Goal: Task Accomplishment & Management: Use online tool/utility

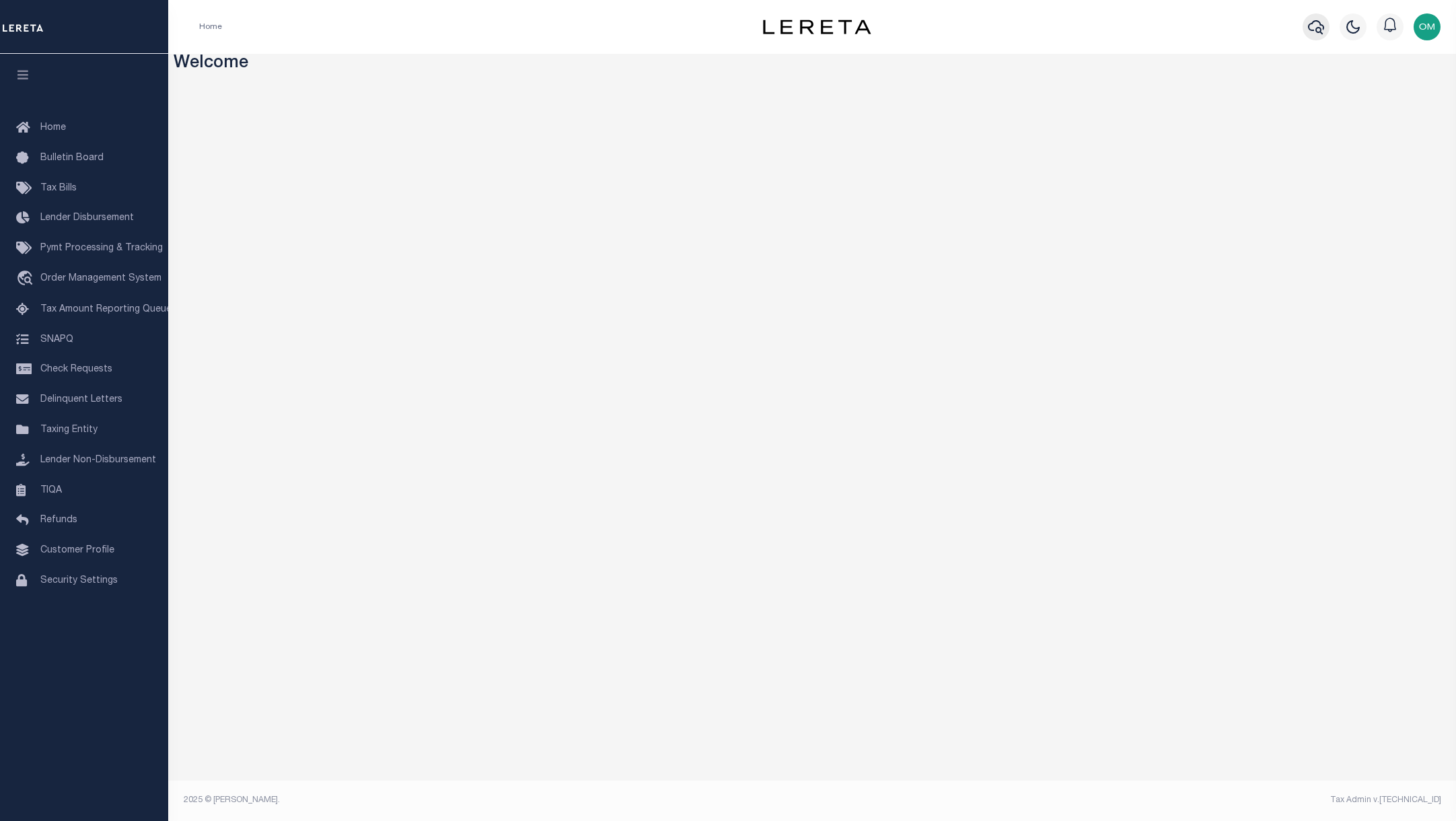
click at [1310, 29] on icon "button" at bounding box center [1315, 26] width 16 height 16
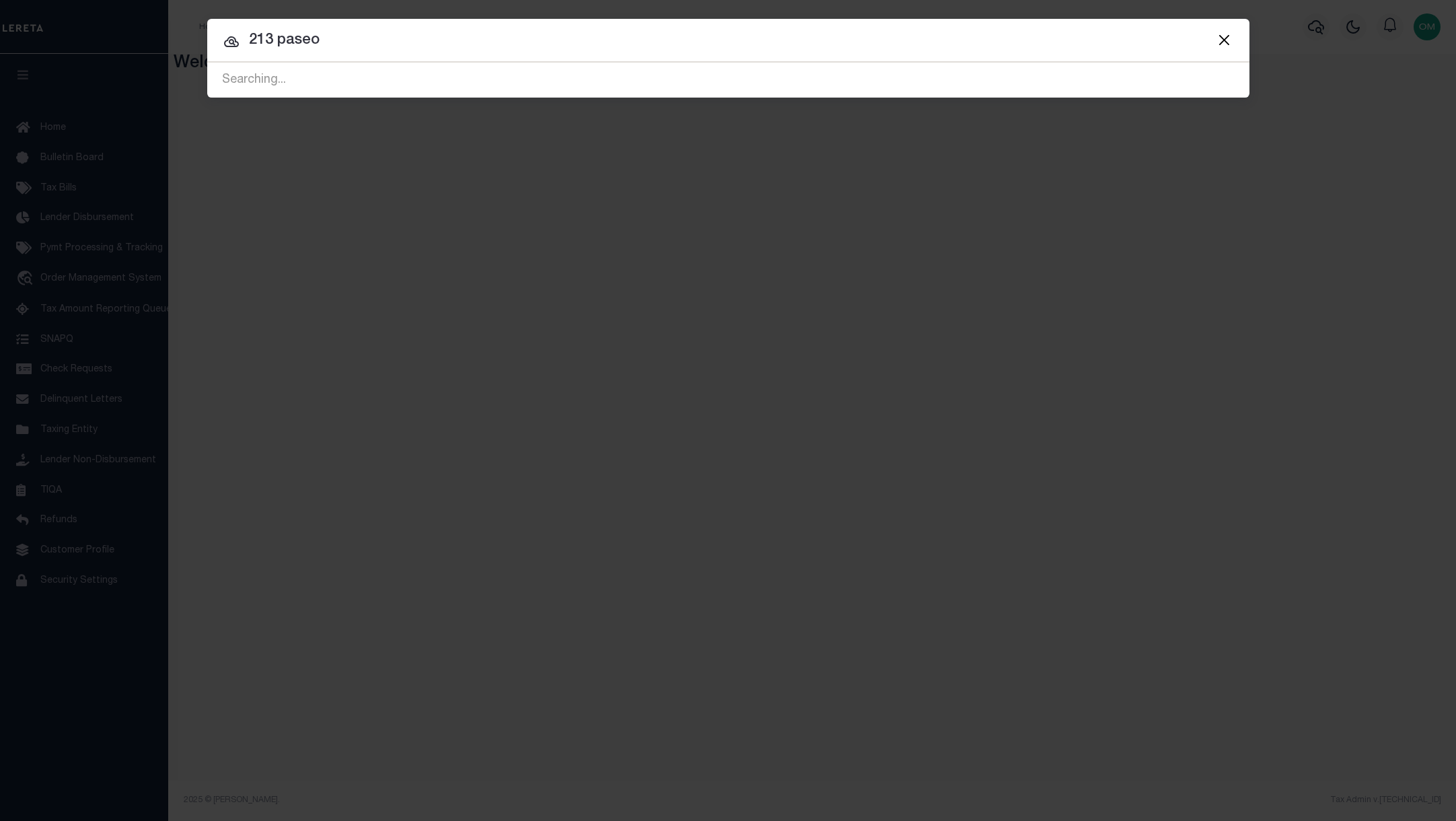
type input "213 paseo"
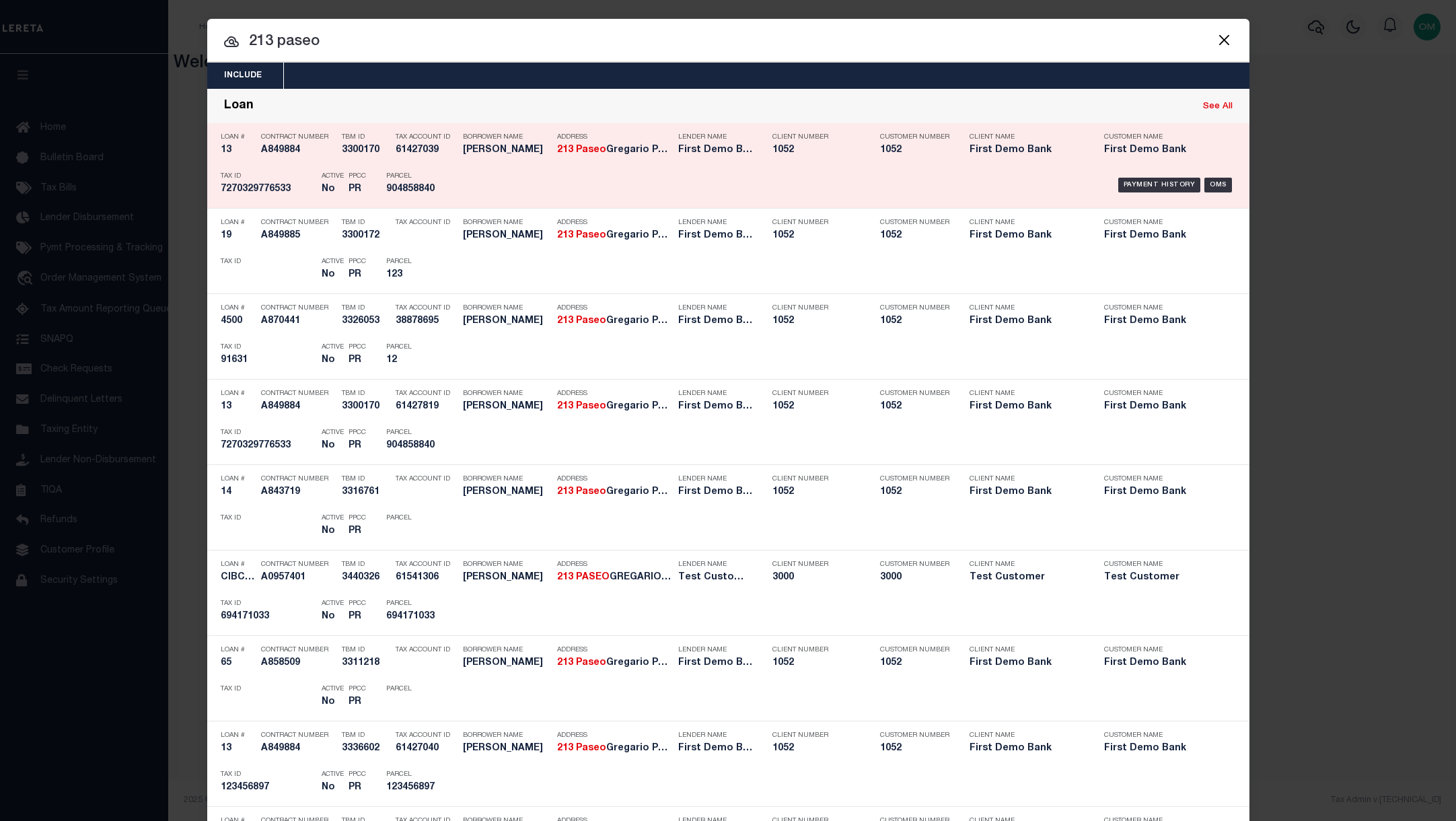
click at [624, 148] on h5 "213 Paseo Gregario Palm Desert" at bounding box center [614, 150] width 114 height 11
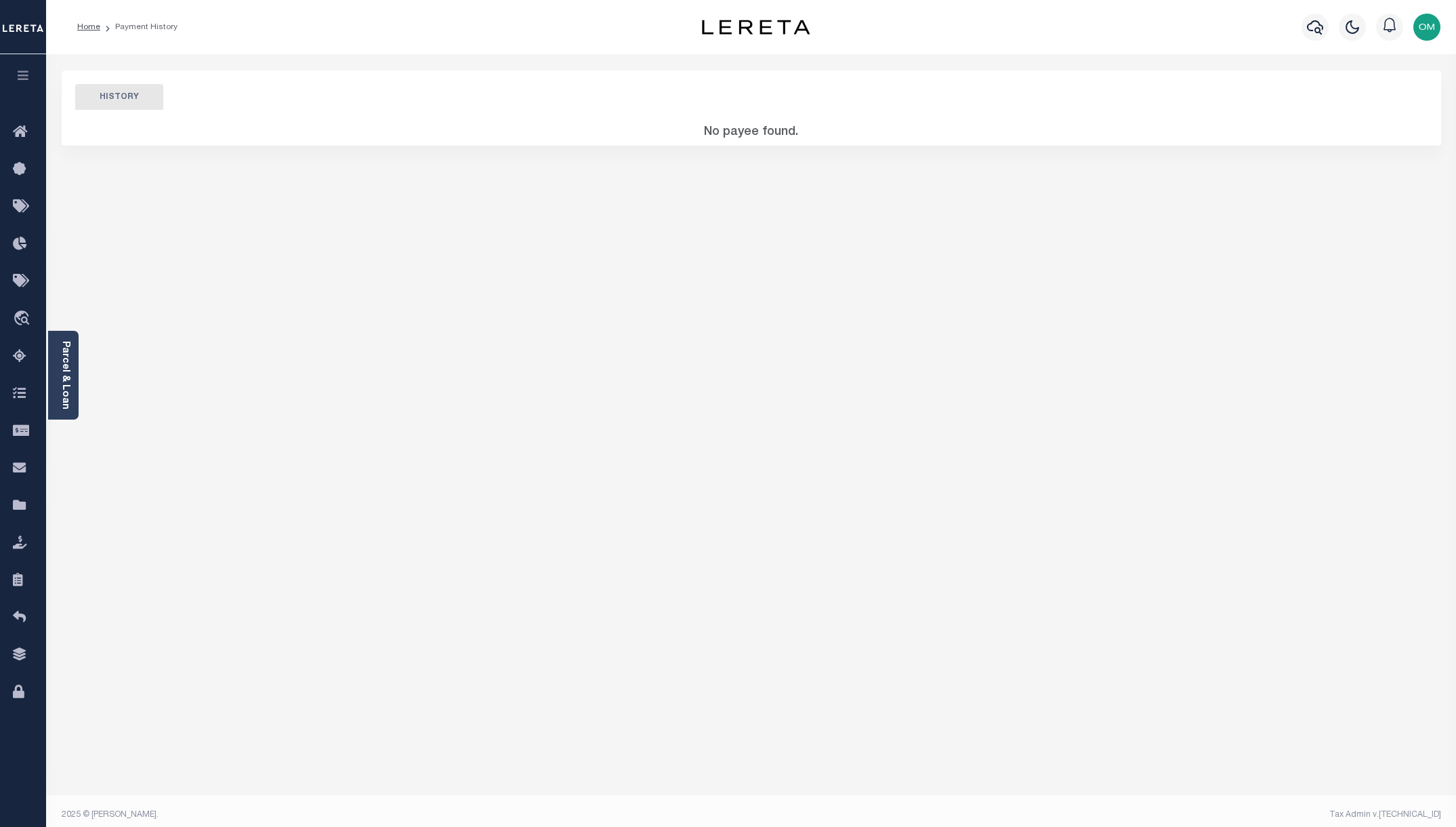
click at [114, 94] on button "HISTORY" at bounding box center [119, 97] width 88 height 26
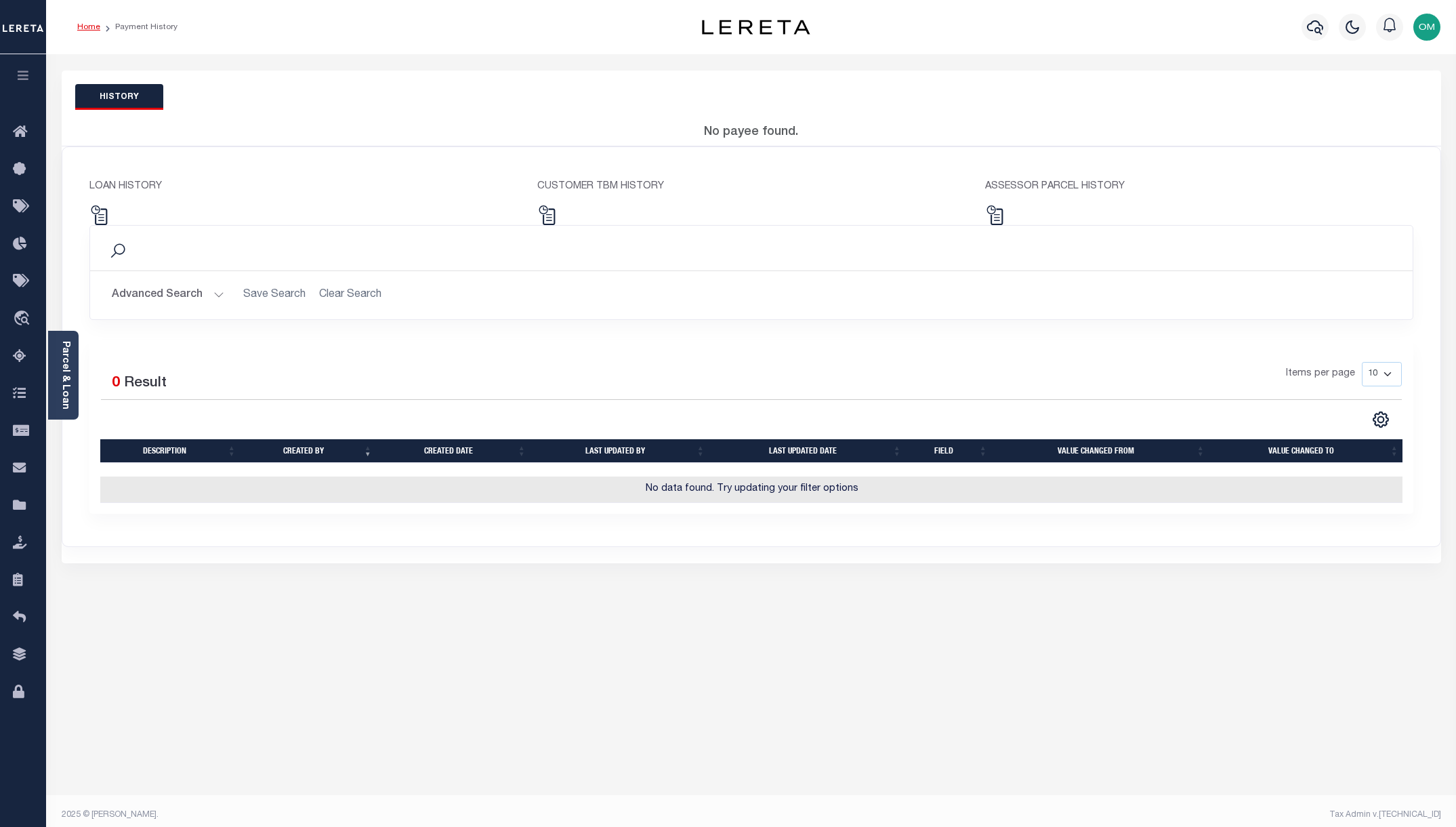
click at [92, 27] on link "Home" at bounding box center [88, 27] width 23 height 8
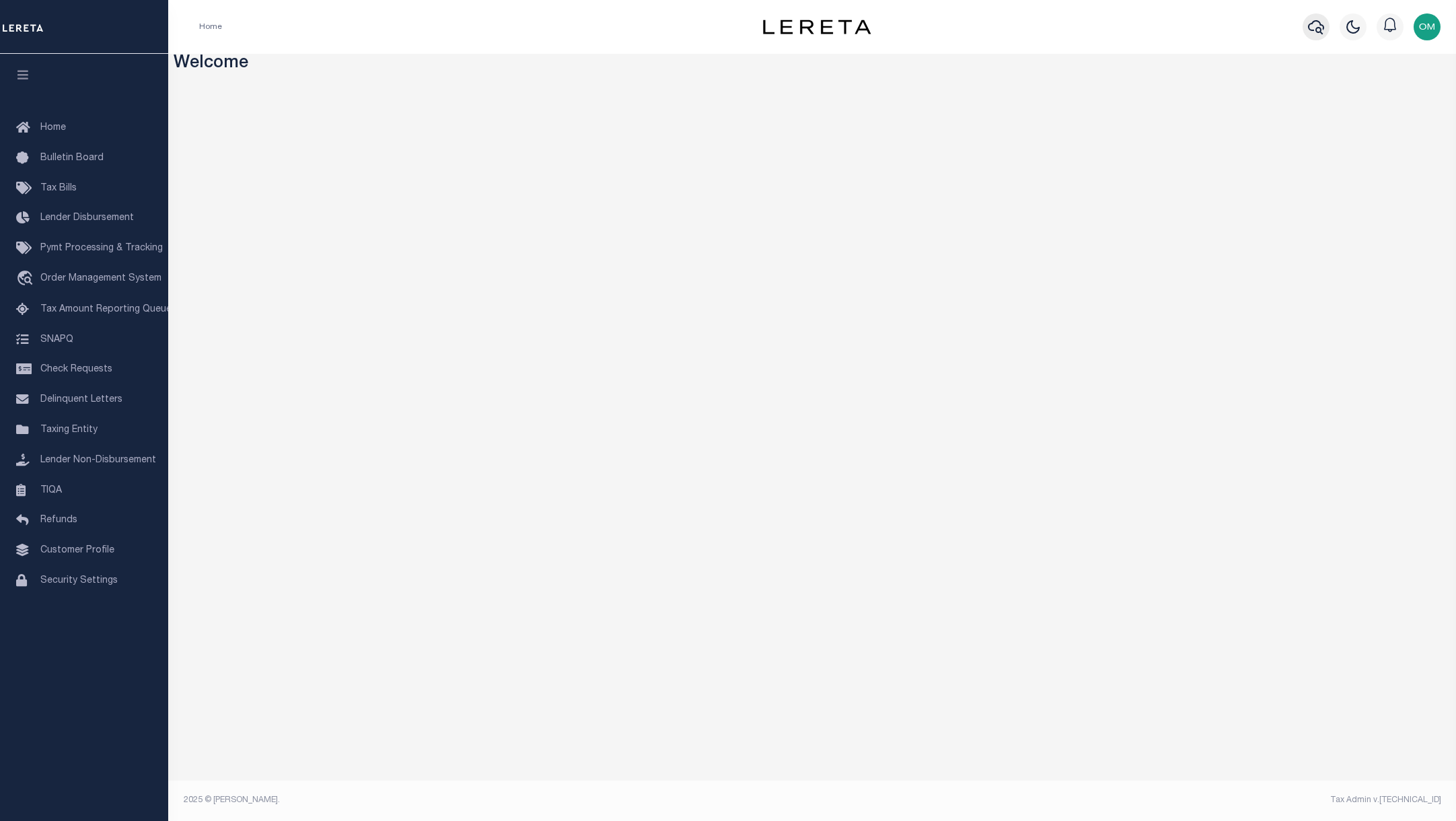
click at [1315, 27] on icon "button" at bounding box center [1315, 26] width 16 height 16
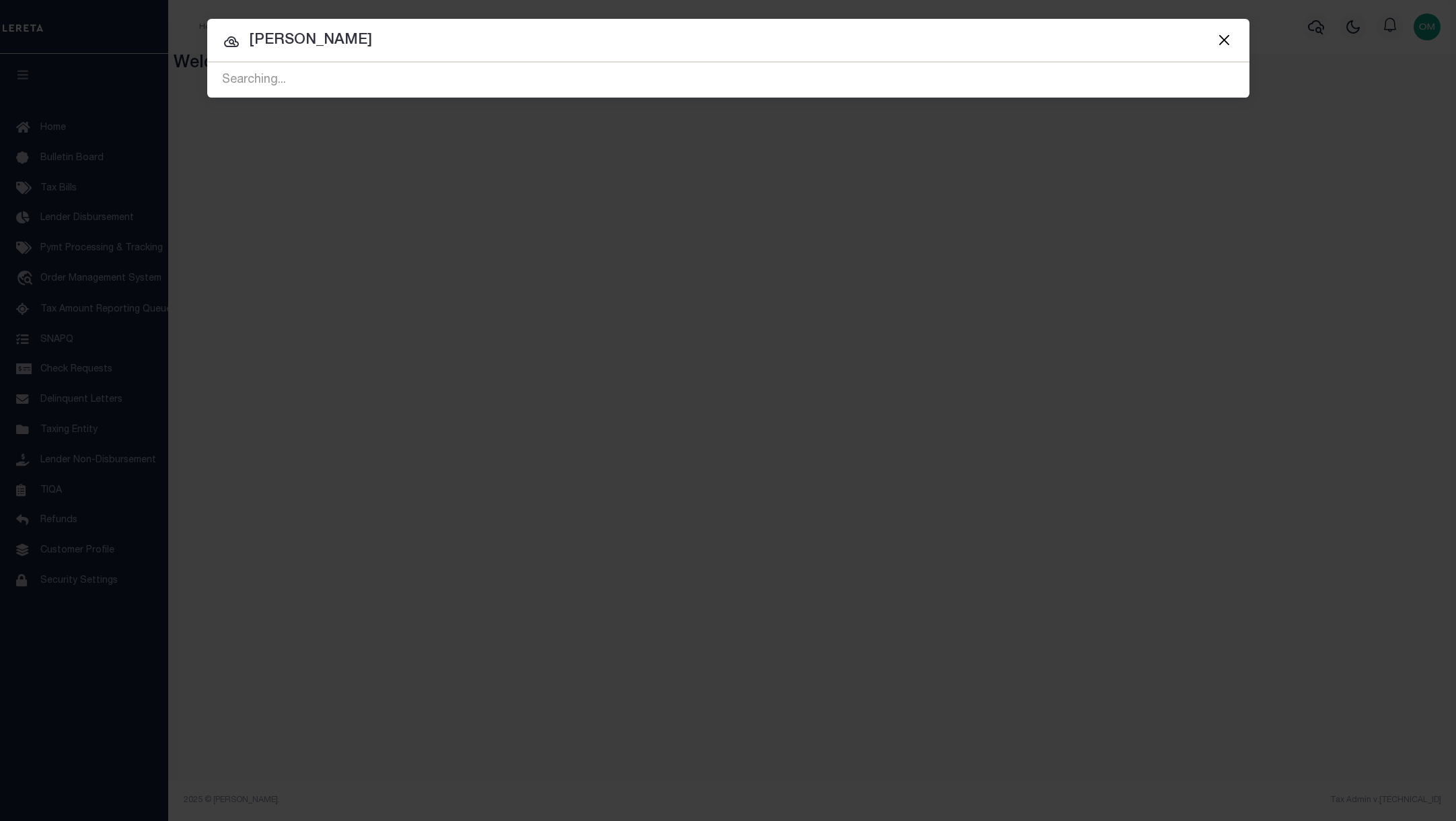
type input "omar mohammed"
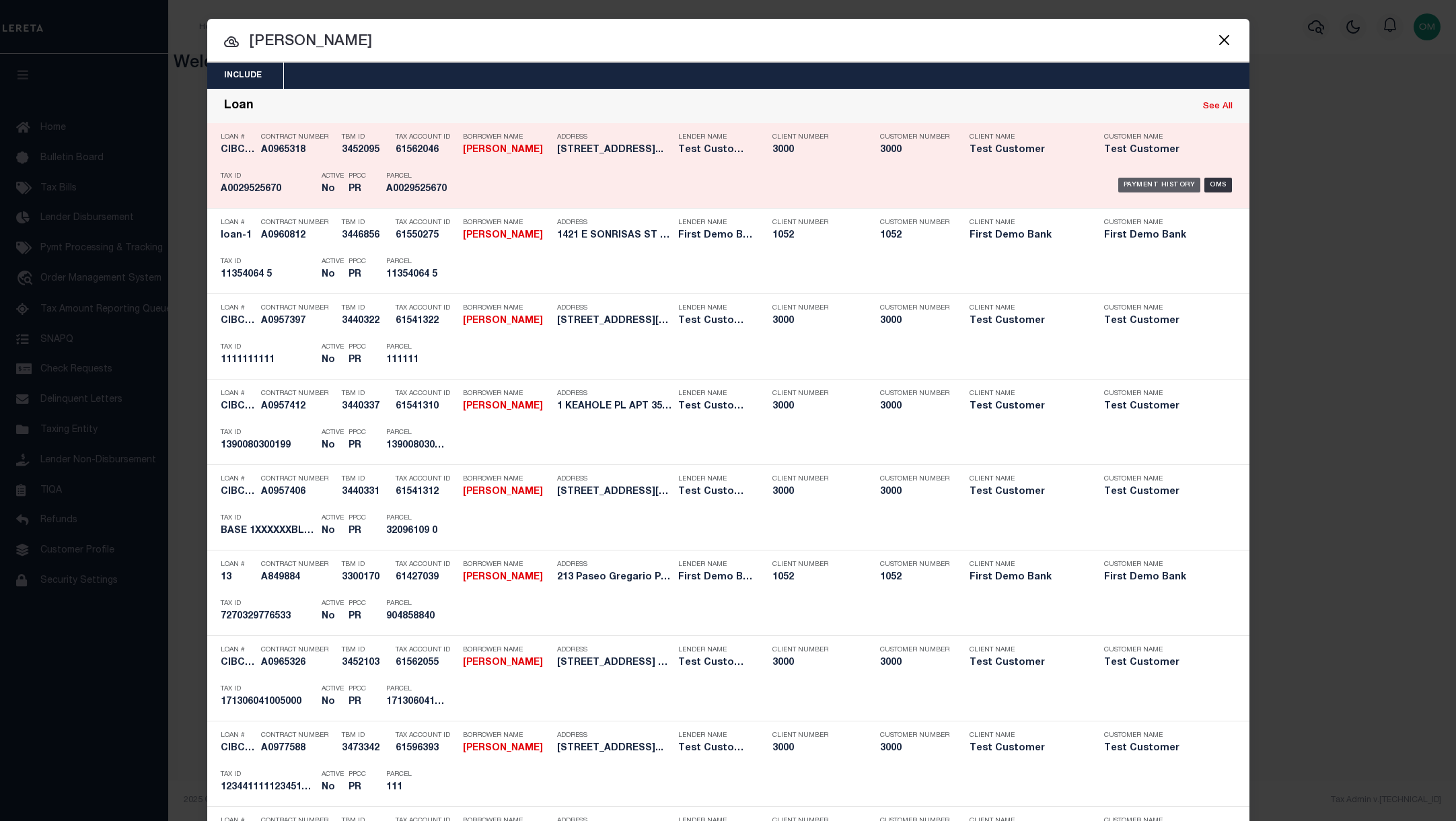
click at [1146, 184] on div "Payment History" at bounding box center [1159, 184] width 83 height 15
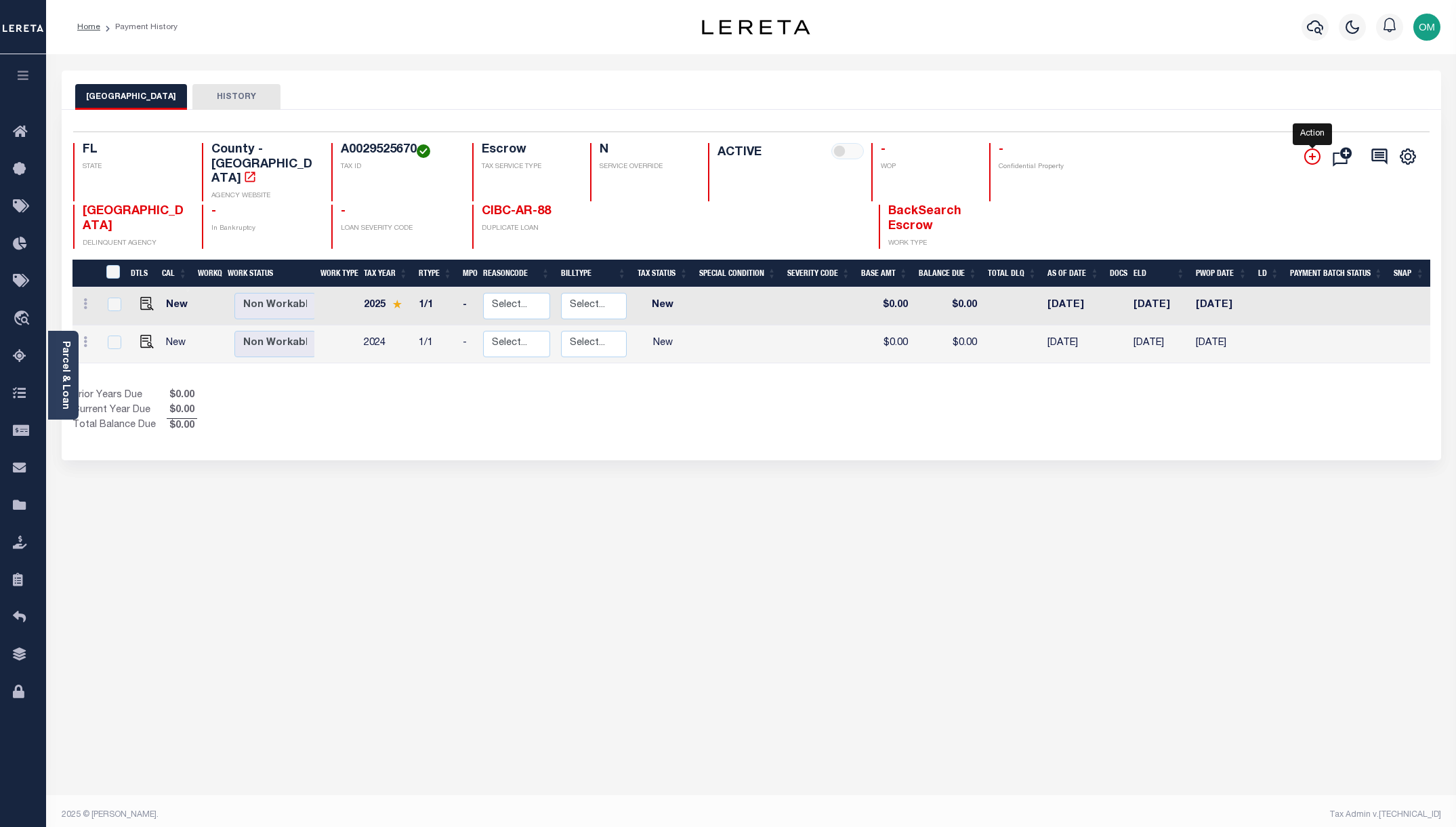
click at [1313, 156] on icon "" at bounding box center [1313, 157] width 7 height 7
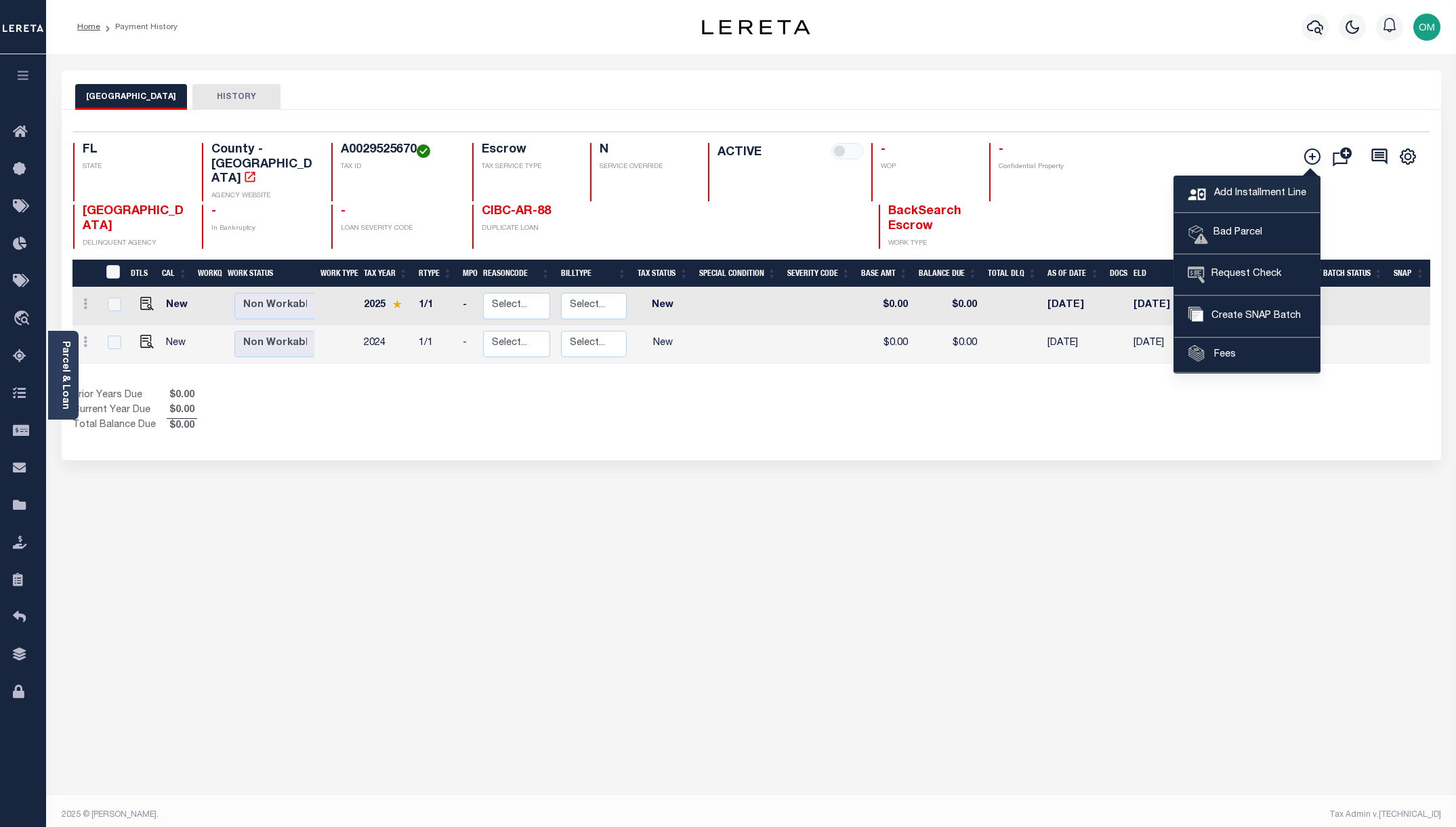
click at [1248, 189] on span "Add Installment Line" at bounding box center [1258, 193] width 95 height 15
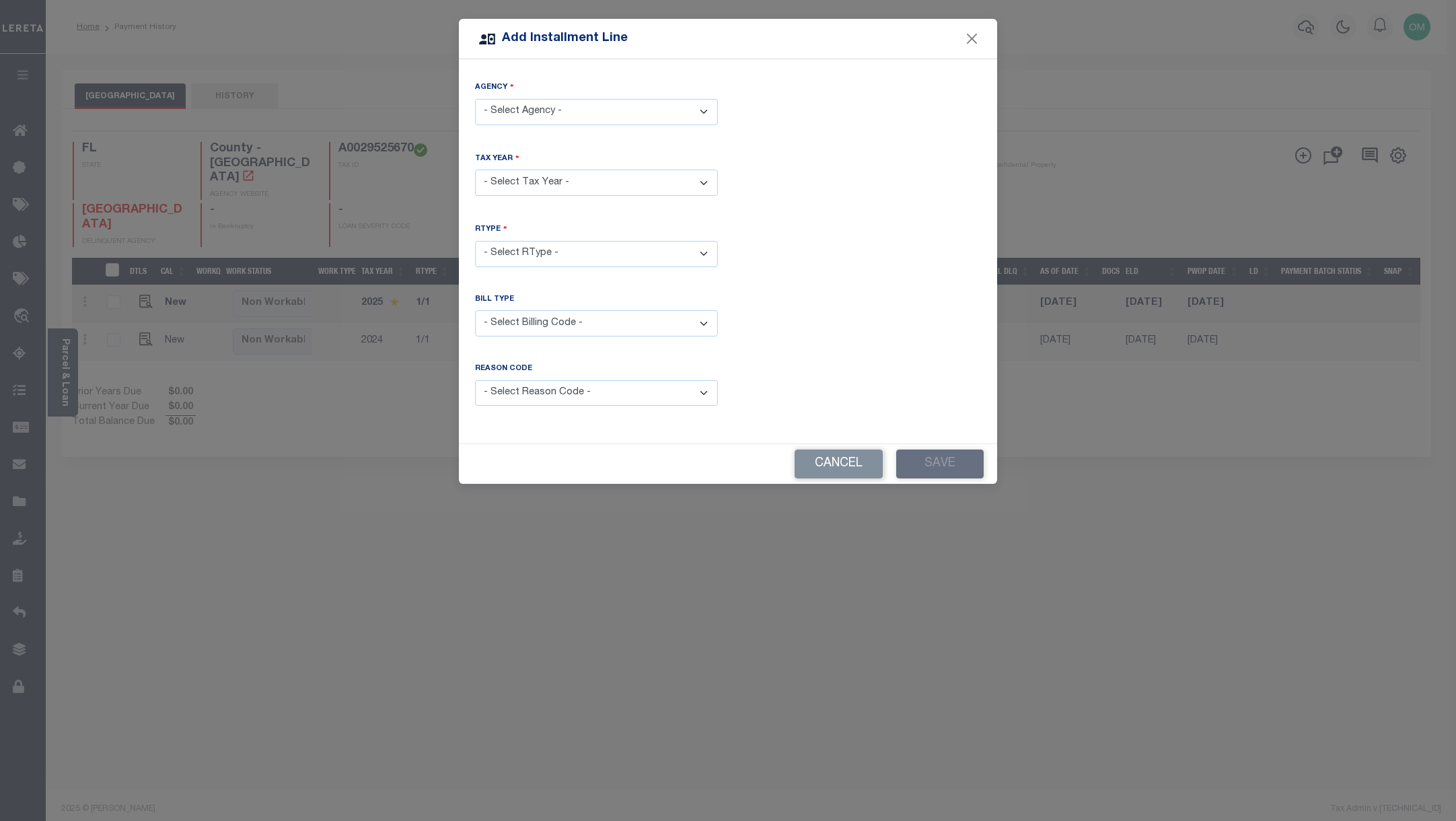
click at [629, 99] on select "- Select Agency - HILLSBOROUGH COUNTY - County" at bounding box center [596, 112] width 243 height 26
click at [475, 99] on select "- Select Agency - HILLSBOROUGH COUNTY - County" at bounding box center [596, 112] width 243 height 26
click at [614, 143] on div "Agency - Select Agency - HILLSBOROUGH COUNTY - County" at bounding box center [728, 113] width 526 height 65
click at [627, 109] on select "- Select Agency - HILLSBOROUGH COUNTY - County" at bounding box center [596, 112] width 243 height 26
select select "1205700000"
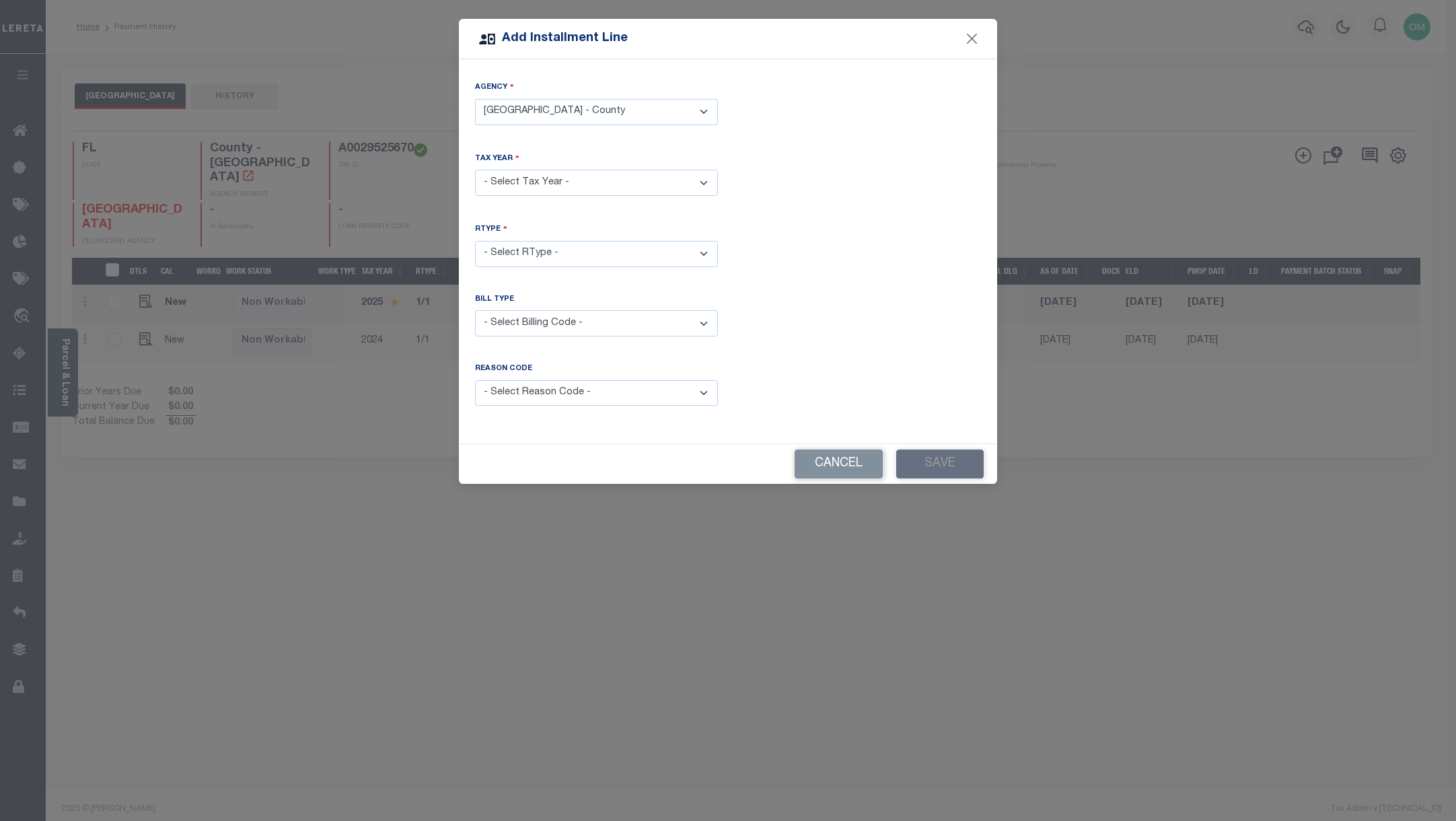
click at [475, 99] on select "- Select Agency - HILLSBOROUGH COUNTY - County" at bounding box center [596, 112] width 243 height 26
click at [604, 170] on select "- Select Year - 2005 2006 2007 2008 2009 2010 2011 2012 2013 2014 2015 2016 201…" at bounding box center [596, 183] width 243 height 26
select select "2005"
click at [475, 170] on select "- Select Year - 2005 2006 2007 2008 2009 2010 2011 2012 2013 2014 2015 2016 201…" at bounding box center [596, 183] width 243 height 26
click at [585, 244] on select "- Select RType - 1/1" at bounding box center [596, 254] width 243 height 26
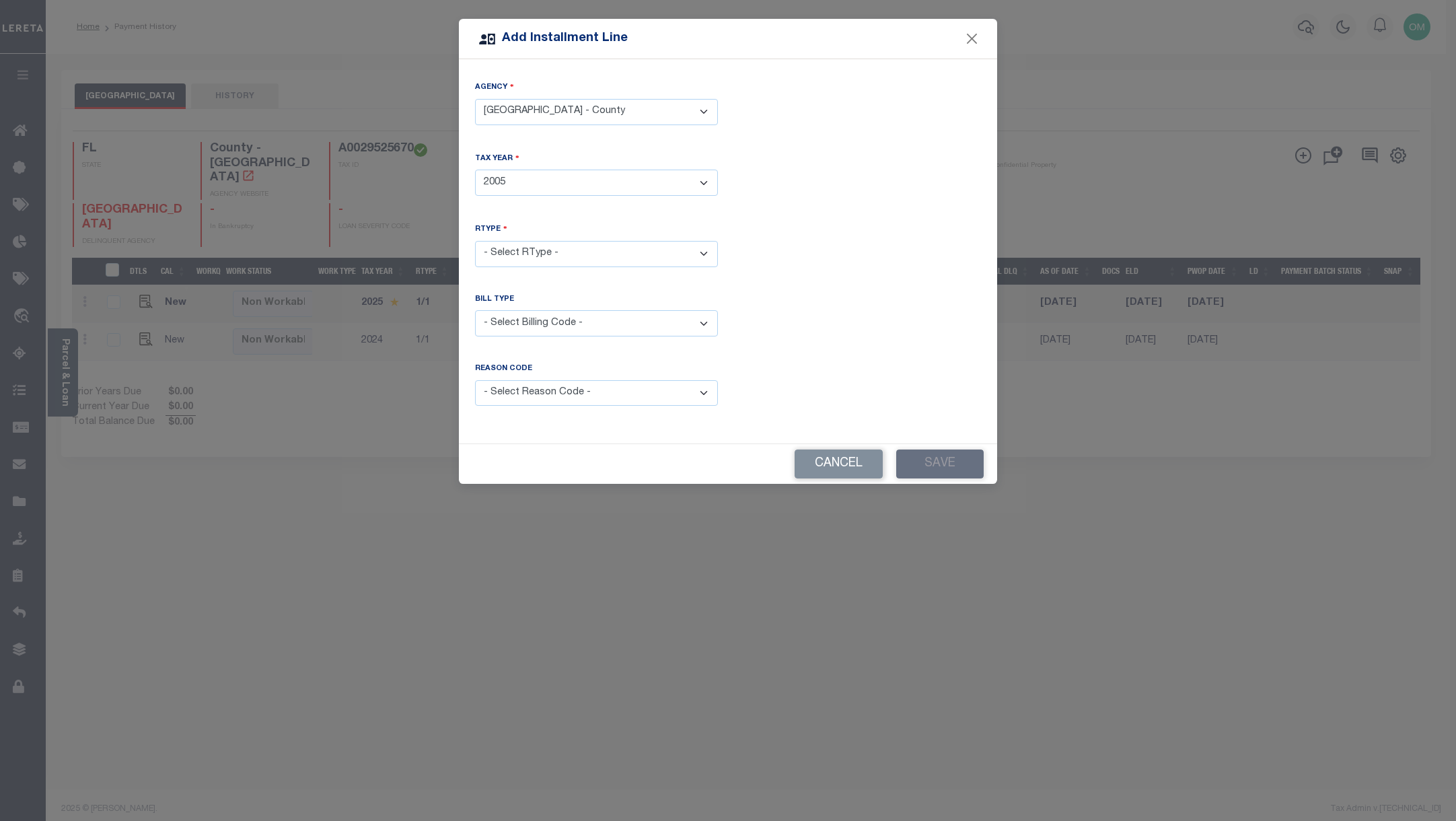
select select "0"
click at [475, 241] on select "- Select RType - 1/1" at bounding box center [596, 254] width 243 height 26
click at [586, 310] on select "- Select Billing Code - Regular Delinquent Supplemental Corrected/Adjusted Bill…" at bounding box center [596, 324] width 243 height 26
select select "1"
click at [475, 310] on select "- Select Billing Code - Regular Delinquent Supplemental Corrected/Adjusted Bill…" at bounding box center [596, 324] width 243 height 26
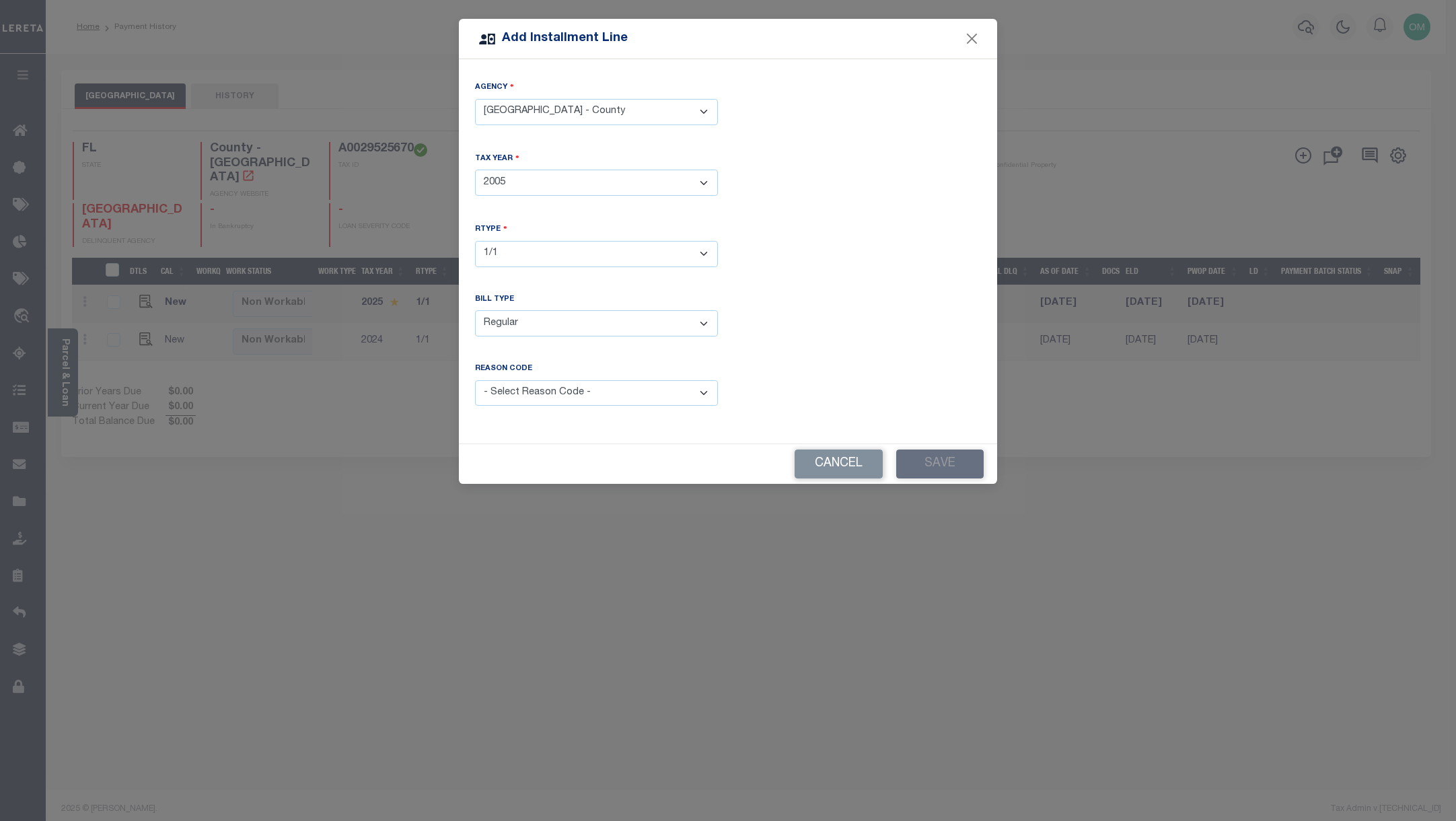
click at [623, 387] on select "- Select Reason Code - Payment Reversal Taxable Value Change Assessment Change …" at bounding box center [596, 393] width 243 height 26
select select "2"
click at [475, 380] on select "- Select Reason Code - Payment Reversal Taxable Value Change Assessment Change …" at bounding box center [596, 393] width 243 height 26
click at [814, 351] on div "Bill Type - Select Billing Code - Regular Delinquent Supplemental Corrected/Adj…" at bounding box center [728, 326] width 526 height 64
drag, startPoint x: 935, startPoint y: 441, endPoint x: 939, endPoint y: 453, distance: 12.6
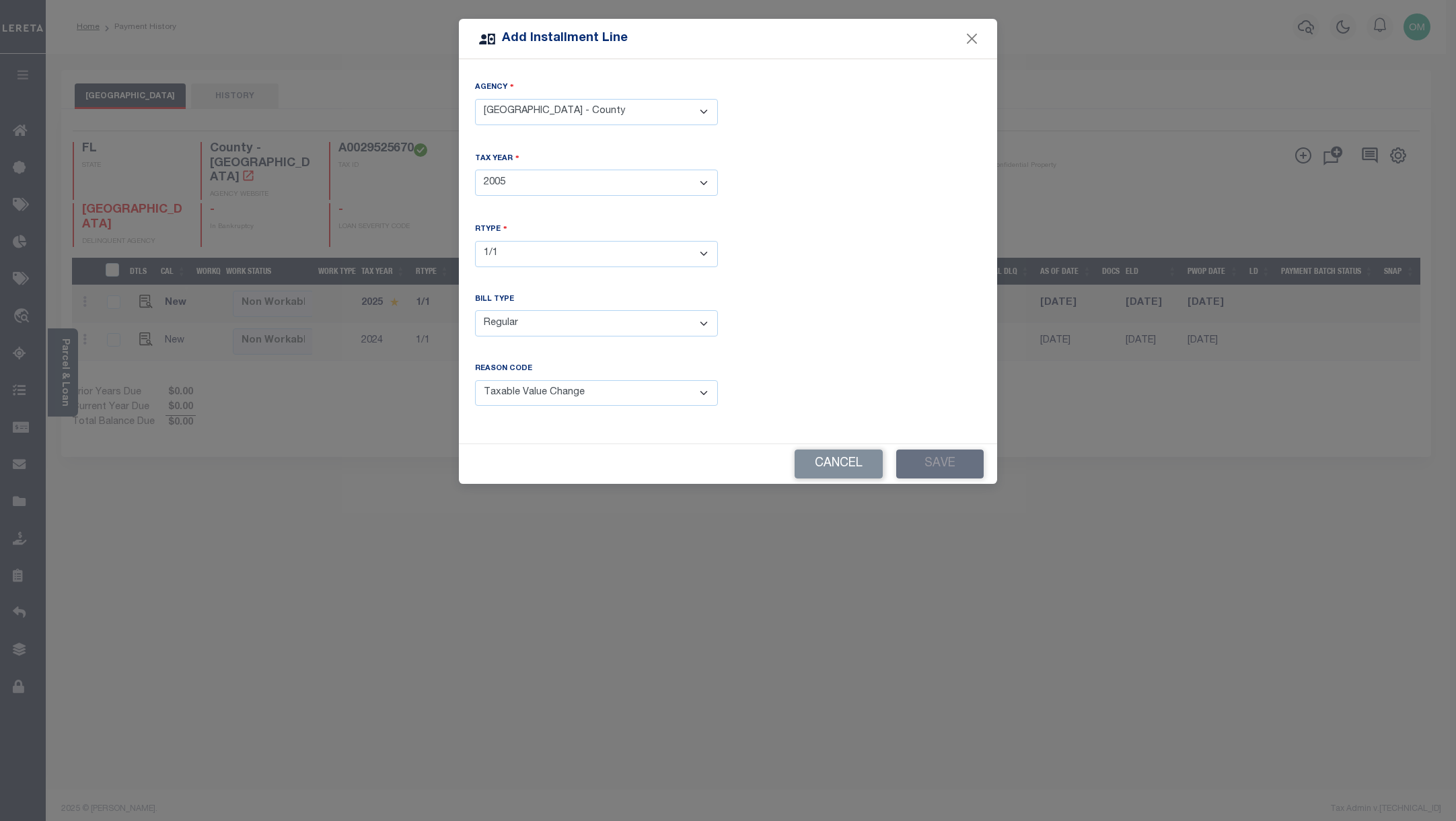
click at [936, 447] on div "Cancel Save" at bounding box center [728, 463] width 538 height 40
click at [943, 457] on div "Cancel Save" at bounding box center [728, 463] width 538 height 40
click at [973, 35] on button "Close" at bounding box center [972, 39] width 17 height 17
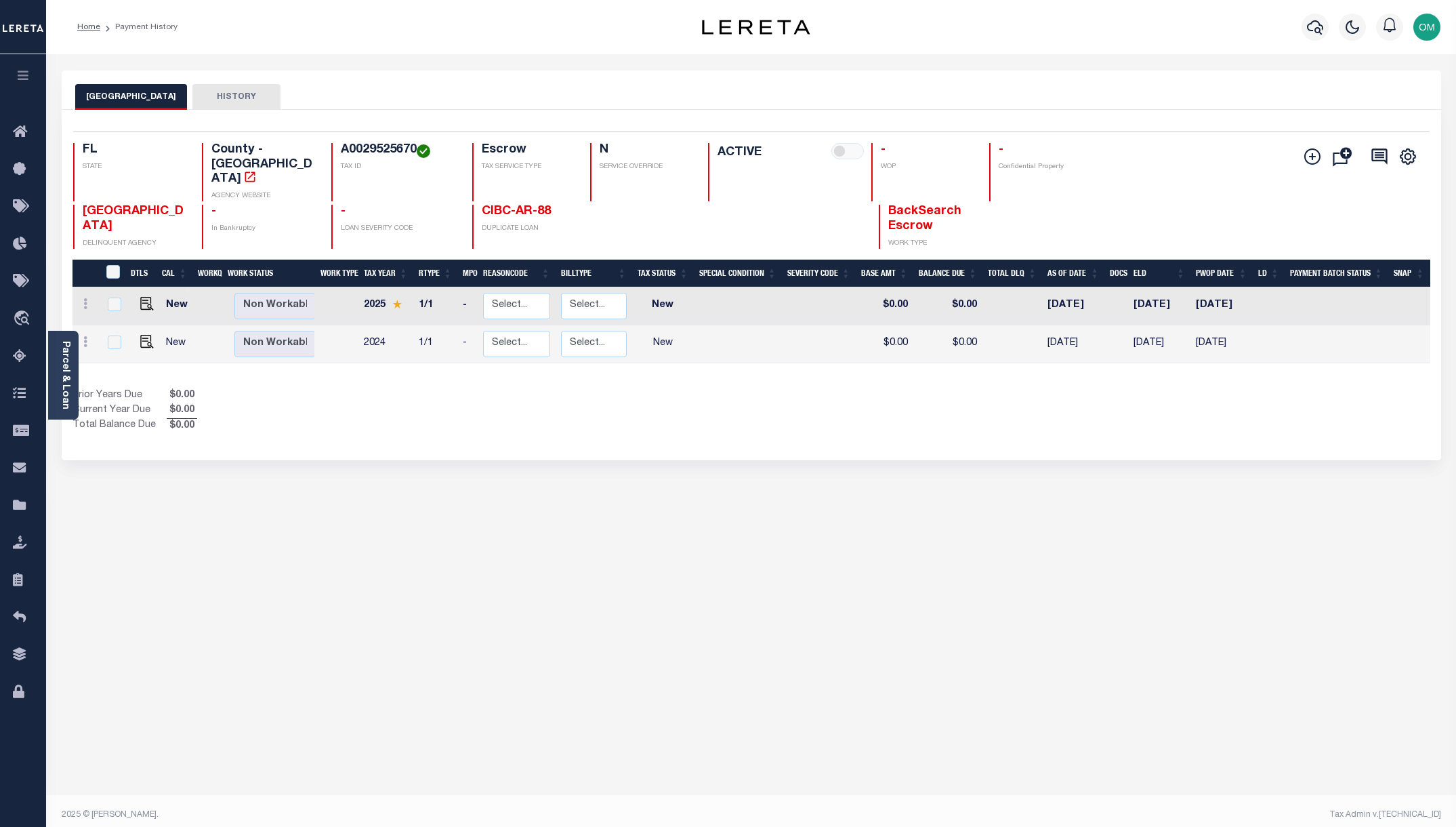
click at [29, 67] on button "button" at bounding box center [23, 77] width 46 height 46
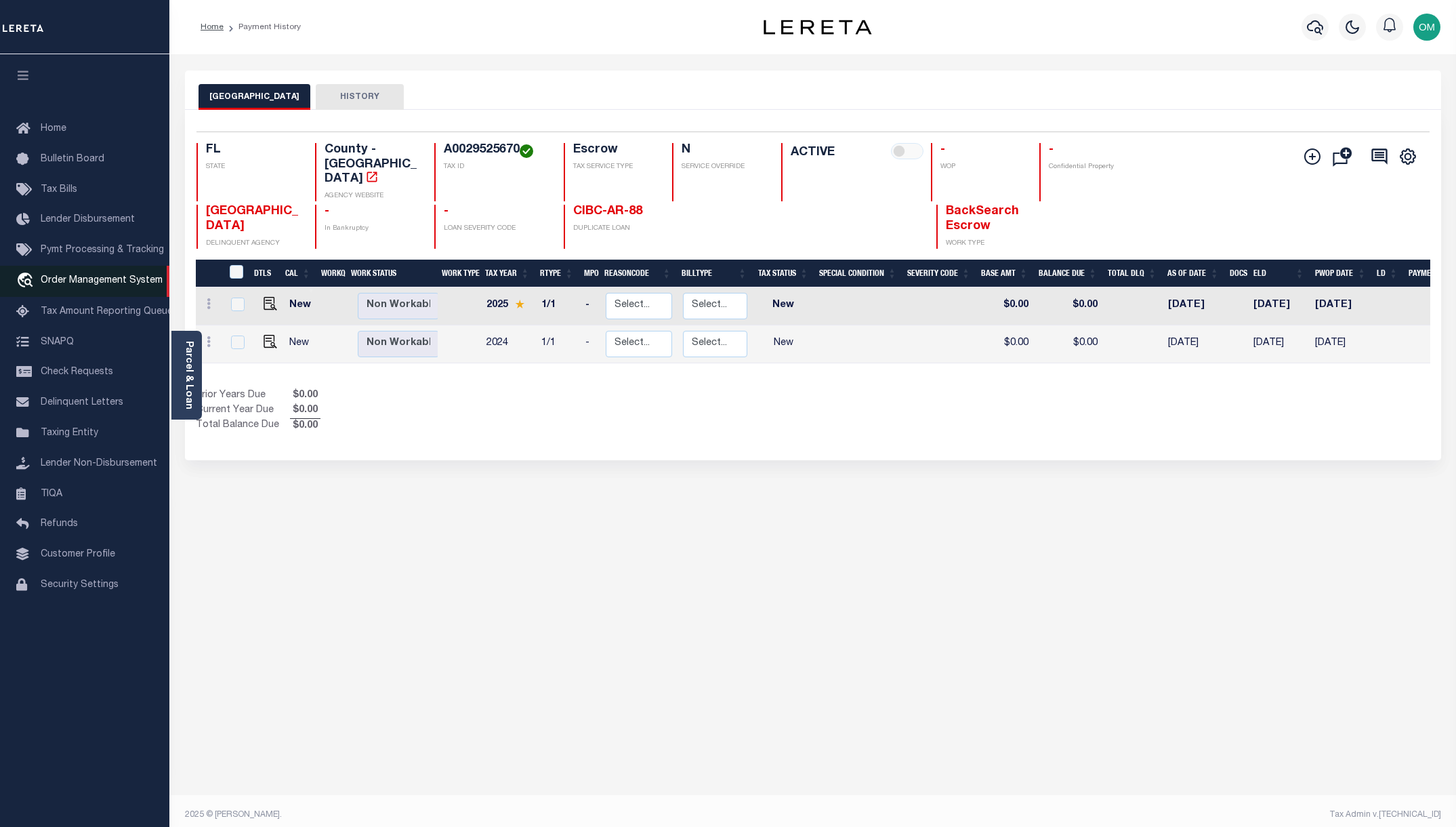
click at [106, 275] on link "travel_explore Order Management System" at bounding box center [85, 281] width 170 height 31
click at [184, 362] on link "Parcel & Loan" at bounding box center [188, 375] width 10 height 69
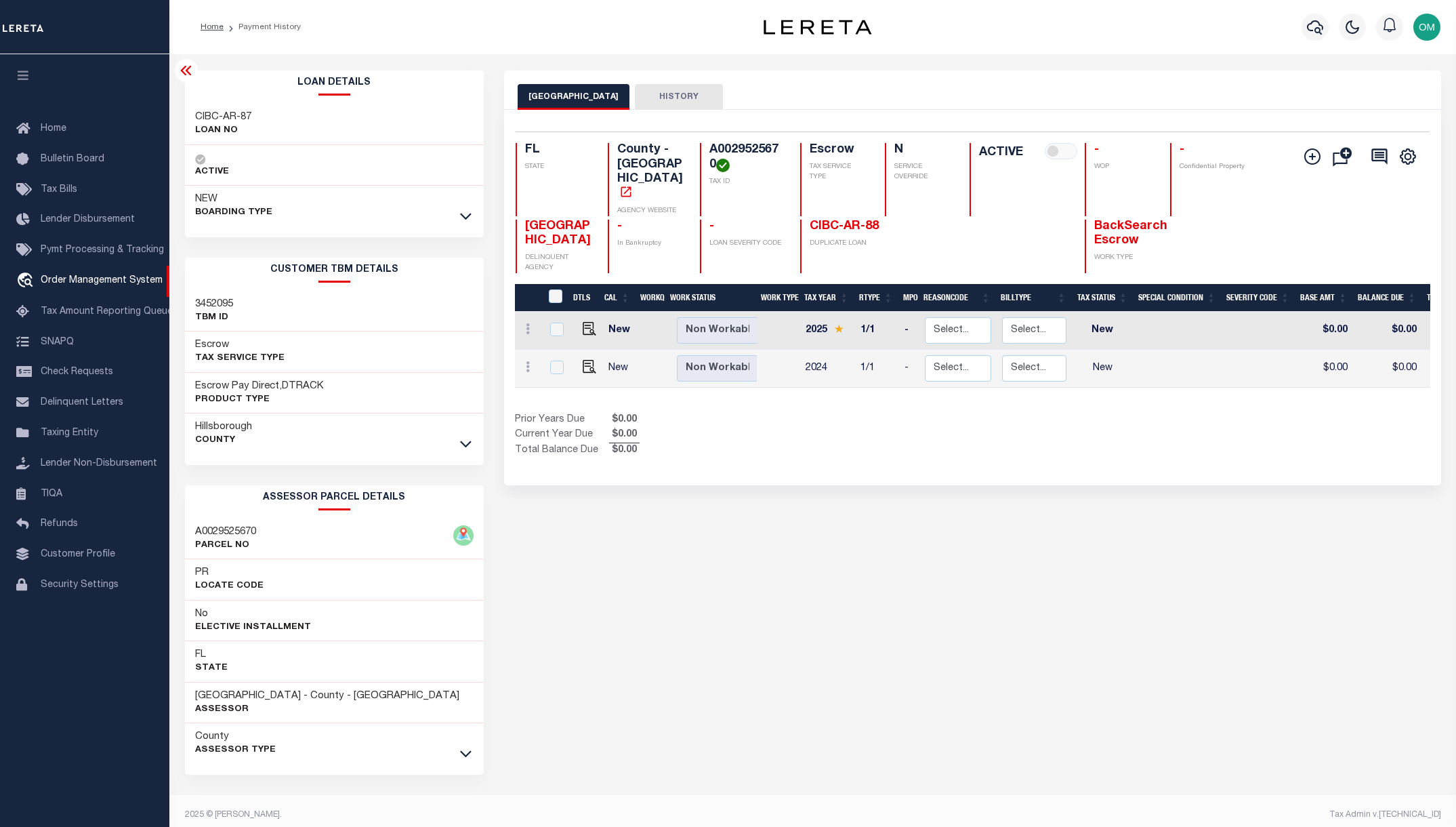
click at [217, 301] on h3 "3452095" at bounding box center [214, 304] width 38 height 13
copy h3 "3452095"
click at [213, 29] on link "Home" at bounding box center [212, 27] width 23 height 8
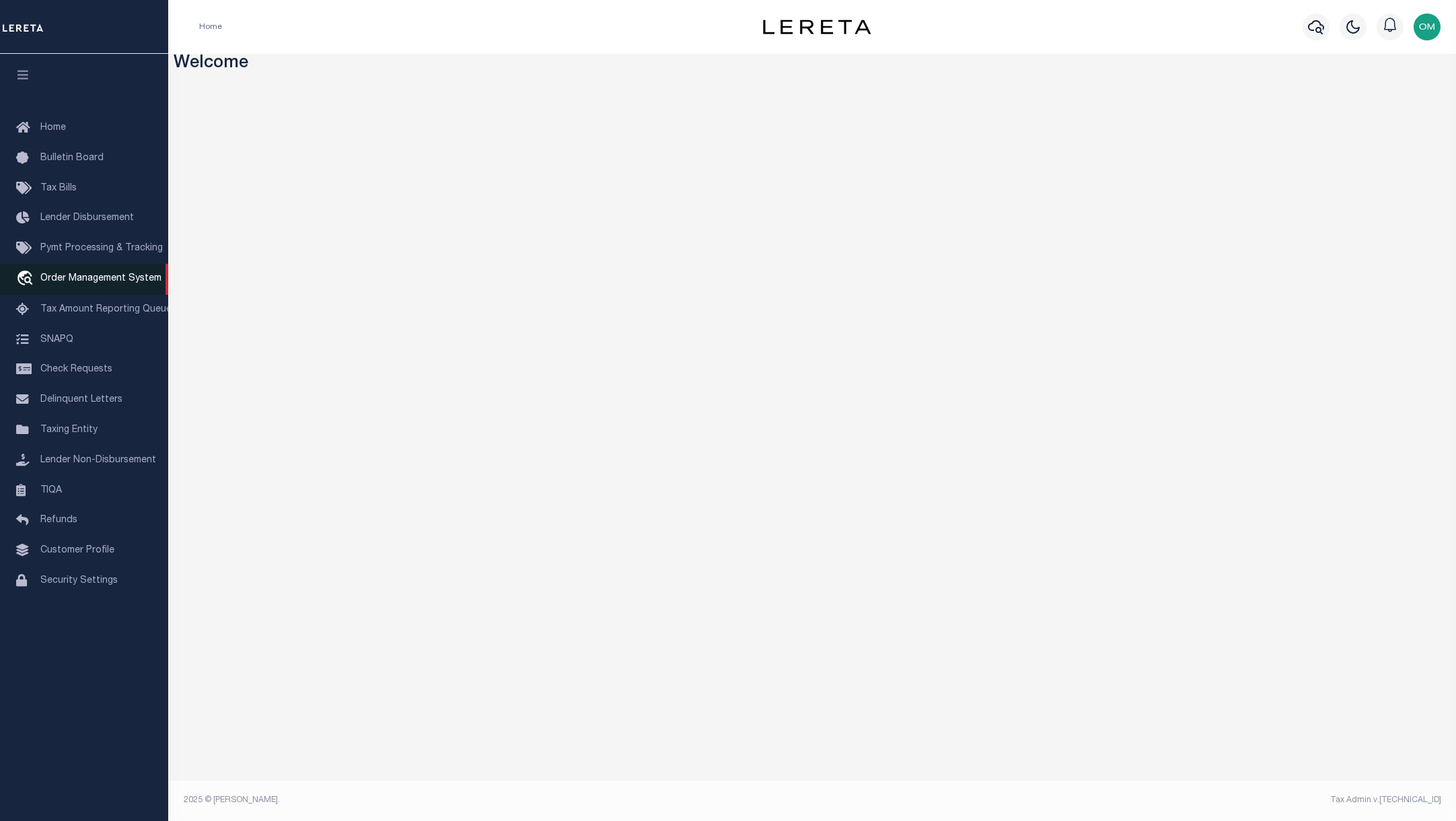
click at [95, 280] on span "Order Management System" at bounding box center [101, 279] width 121 height 10
